Goal: Task Accomplishment & Management: Manage account settings

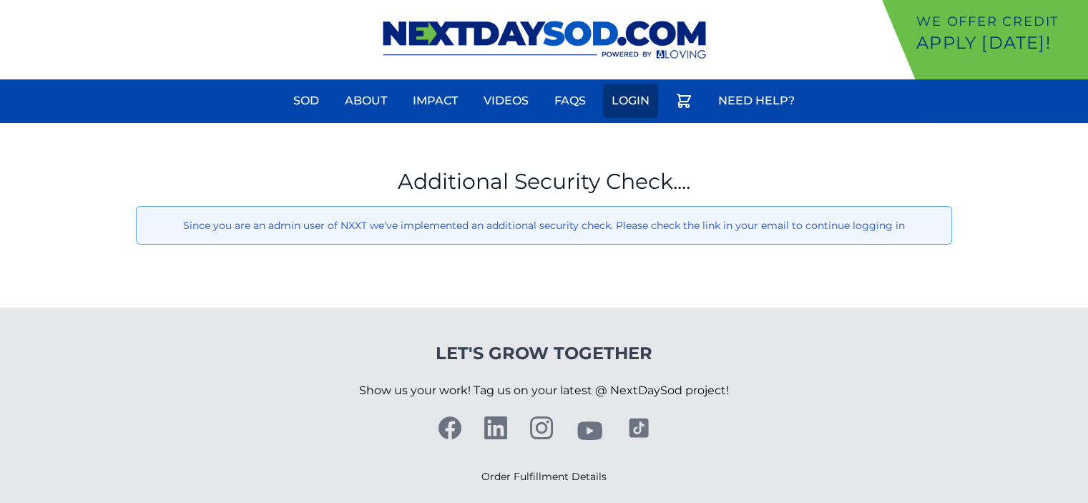
click at [632, 104] on link "Login" at bounding box center [630, 101] width 55 height 34
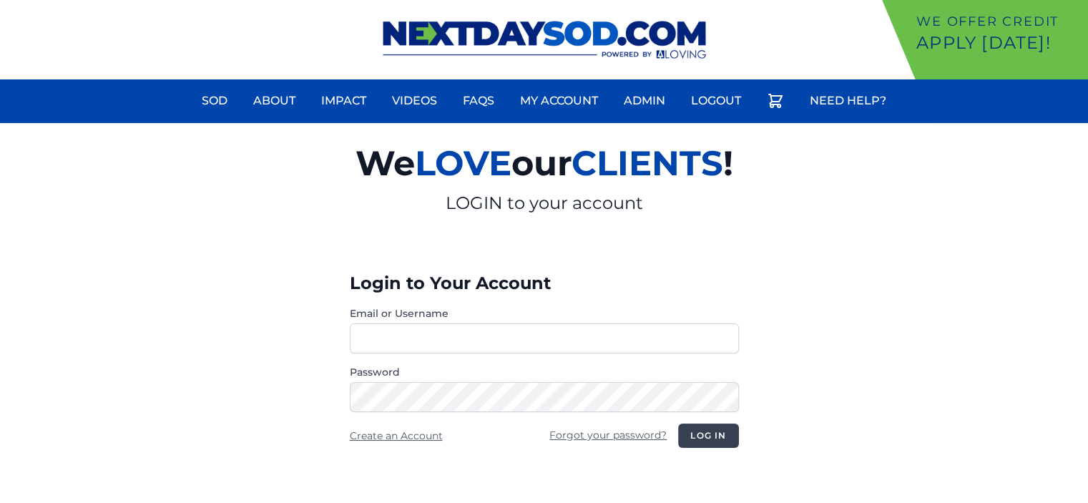
type input "**********"
click at [710, 431] on button "Log in" at bounding box center [708, 436] width 60 height 24
